Goal: Find contact information: Find contact information

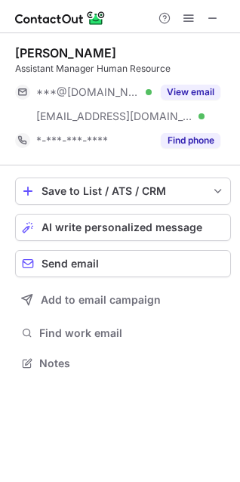
scroll to position [352, 240]
drag, startPoint x: 126, startPoint y: 50, endPoint x: 12, endPoint y: 47, distance: 114.2
click at [12, 47] on div "Madurya Bopanna Assistant Manager Human Resource ***@gmail.com Verified ***@dca…" at bounding box center [120, 209] width 240 height 353
copy div "[PERSON_NAME]"
drag, startPoint x: 8, startPoint y: 71, endPoint x: 94, endPoint y: 68, distance: 86.2
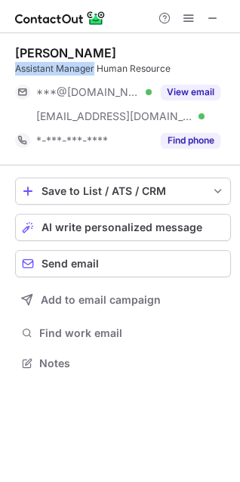
click at [94, 68] on div "Madurya Bopanna Assistant Manager Human Resource ***@gmail.com Verified ***@dca…" at bounding box center [120, 209] width 240 height 353
copy div "Assistant Manager"
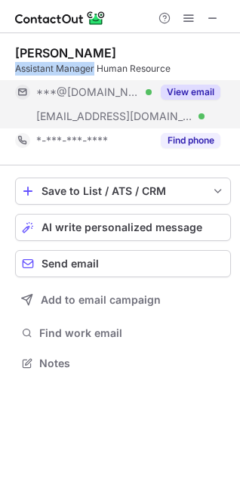
copy div "Assistant Manager"
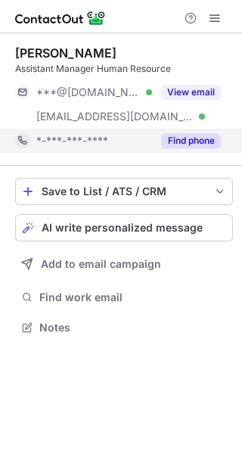
scroll to position [316, 242]
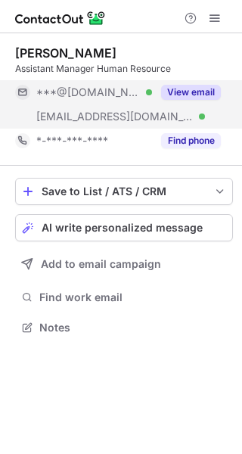
click at [180, 93] on button "View email" at bounding box center [191, 92] width 60 height 15
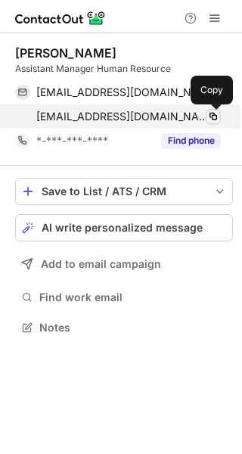
click at [215, 118] on span at bounding box center [213, 116] width 12 height 12
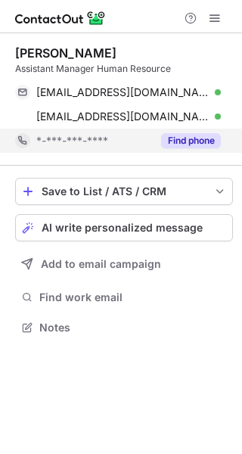
click at [187, 144] on button "Find phone" at bounding box center [191, 140] width 60 height 15
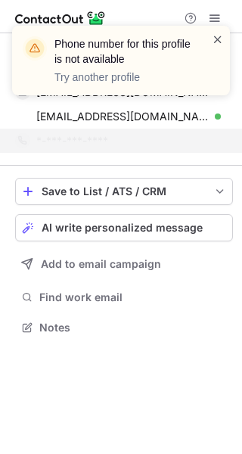
click at [218, 35] on span at bounding box center [218, 39] width 12 height 15
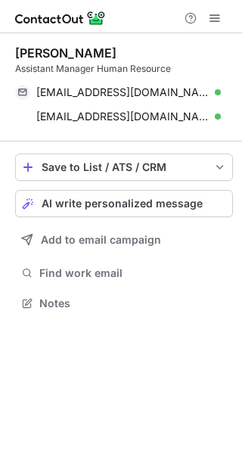
scroll to position [292, 242]
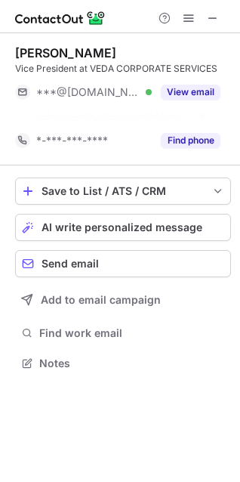
scroll to position [328, 240]
